Goal: Transaction & Acquisition: Download file/media

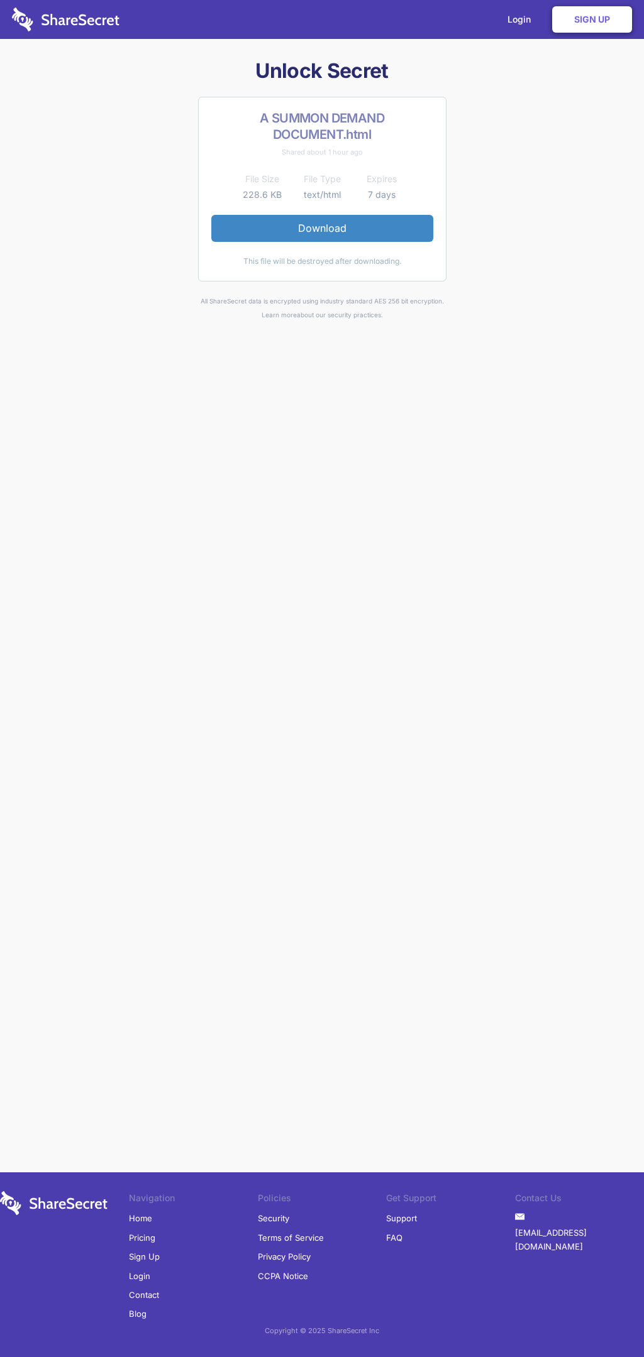
click at [322, 228] on link "Download" at bounding box center [322, 228] width 222 height 26
